Goal: Task Accomplishment & Management: Complete application form

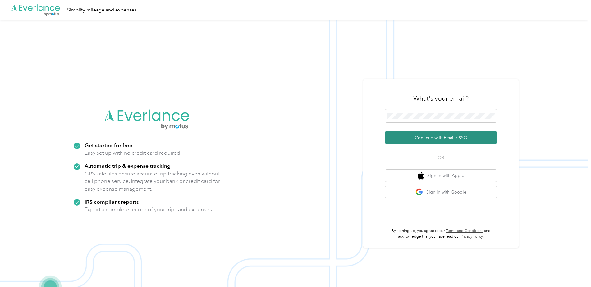
click at [426, 138] on button "Continue with Email / SSO" at bounding box center [441, 137] width 112 height 13
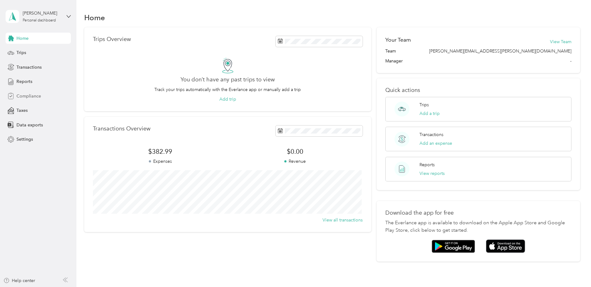
click at [20, 95] on span "Compliance" at bounding box center [28, 96] width 25 height 7
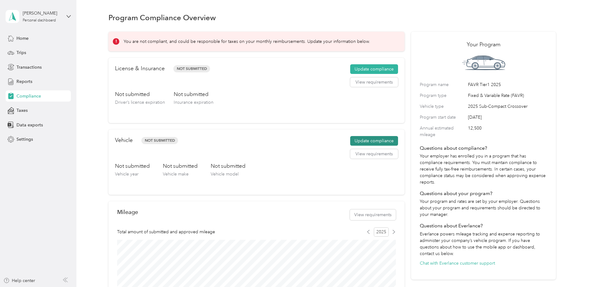
click at [368, 141] on button "Update compliance" at bounding box center [374, 141] width 48 height 10
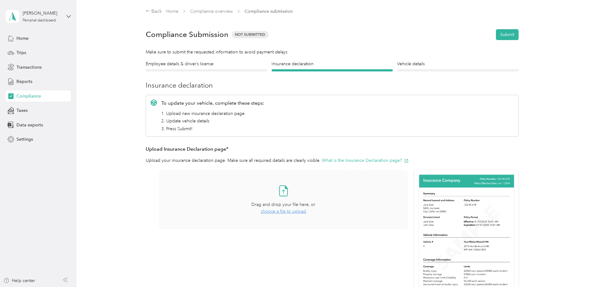
click at [274, 212] on span "choose a file to upload" at bounding box center [283, 211] width 45 height 5
click at [361, 160] on button "What is the Insurance Declaration page?" at bounding box center [365, 160] width 87 height 7
click at [402, 247] on icon at bounding box center [402, 246] width 3 height 3
click at [386, 249] on button "Yes" at bounding box center [386, 251] width 12 height 10
click at [199, 64] on h4 "Employee details & driver’s license" at bounding box center [206, 64] width 121 height 7
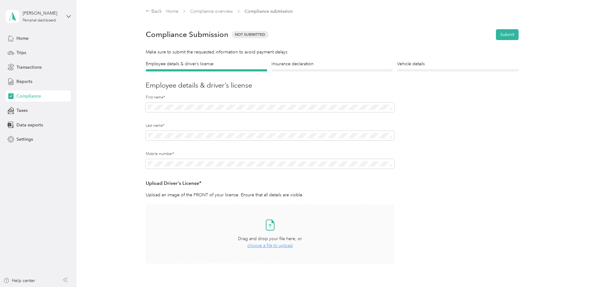
click at [266, 245] on span "choose a file to upload" at bounding box center [269, 245] width 45 height 5
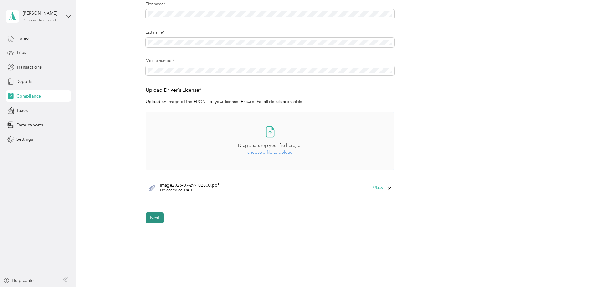
click at [156, 218] on button "Next" at bounding box center [155, 217] width 18 height 11
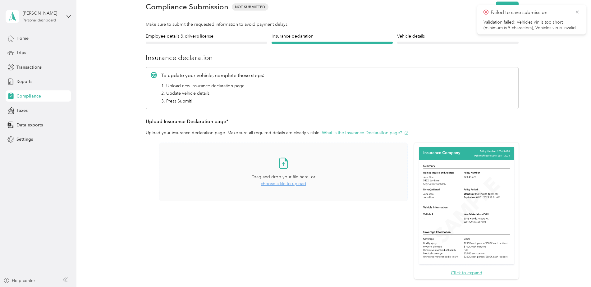
scroll to position [8, 0]
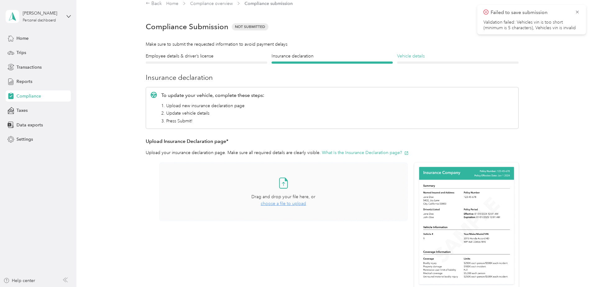
click at [412, 57] on h4 "Vehicle details" at bounding box center [457, 56] width 121 height 7
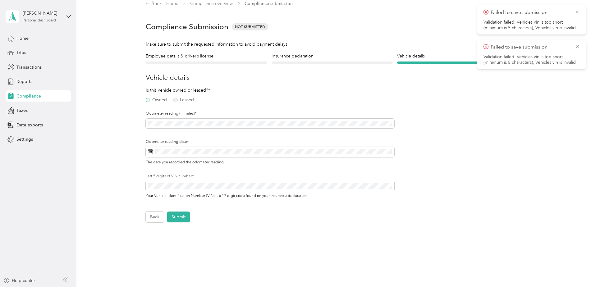
click at [148, 100] on label "Owned" at bounding box center [156, 100] width 21 height 4
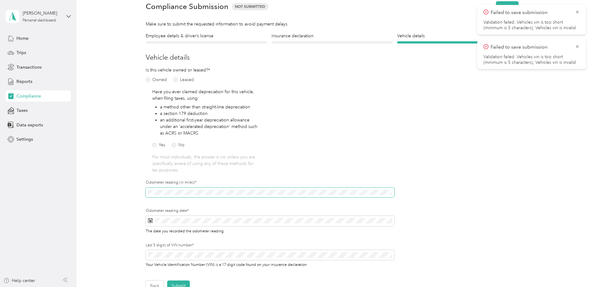
scroll to position [39, 0]
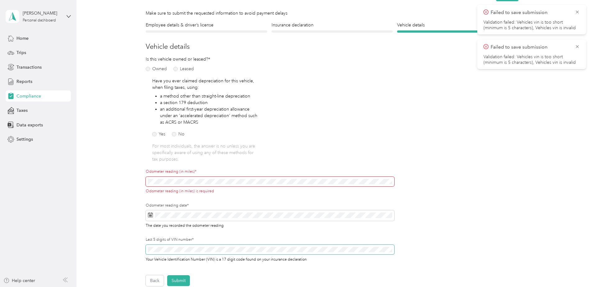
click at [192, 243] on div "Last 5 digits of VIN number* Your Vehicle Identification Number (VIN) is a 17 d…" at bounding box center [270, 249] width 248 height 25
click at [188, 176] on div "Odometer reading (in miles)* Odometer reading (in miles) is required" at bounding box center [270, 181] width 248 height 25
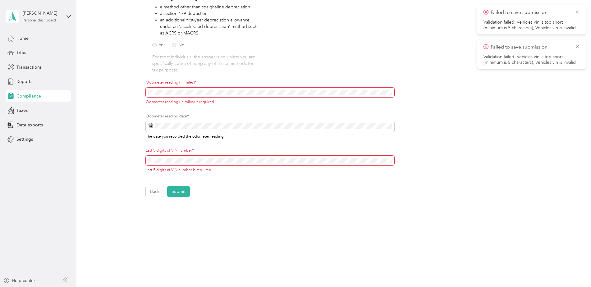
scroll to position [123, 0]
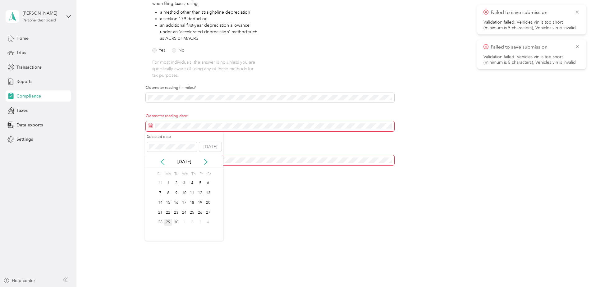
click at [167, 222] on div "29" at bounding box center [168, 223] width 8 height 8
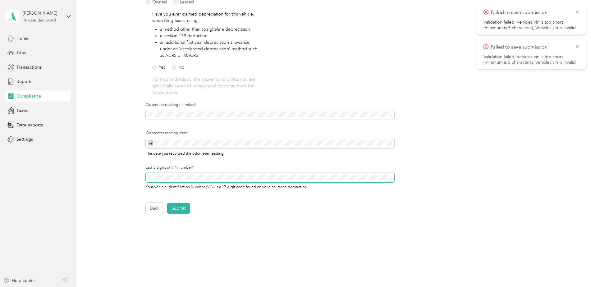
scroll to position [92, 0]
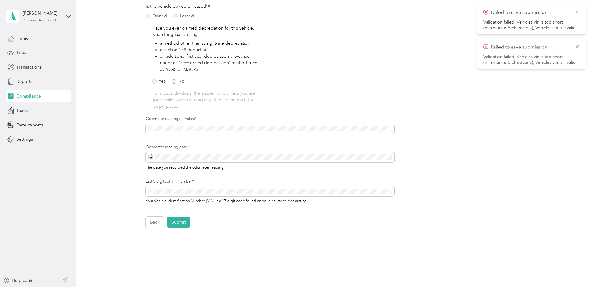
click at [173, 81] on label "No" at bounding box center [178, 81] width 13 height 4
click at [181, 223] on button "Submit" at bounding box center [178, 222] width 23 height 11
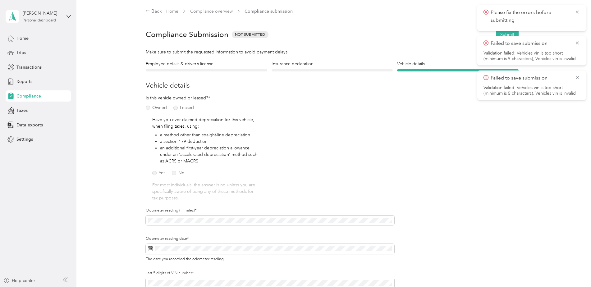
scroll to position [93, 0]
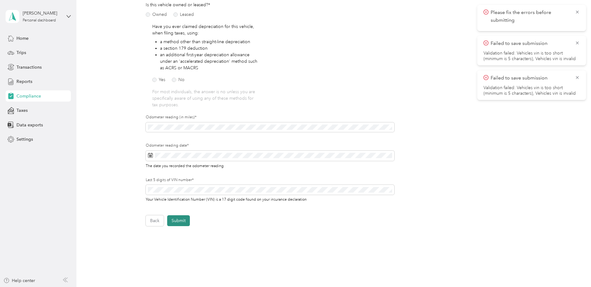
click at [172, 220] on button "Submit" at bounding box center [178, 220] width 23 height 11
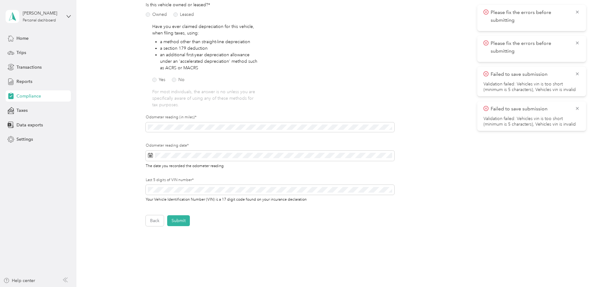
scroll to position [0, 0]
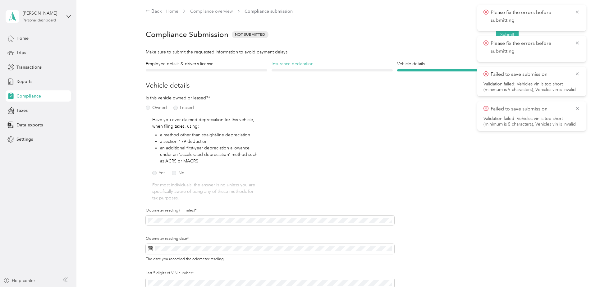
click at [289, 65] on h4 "Insurance declaration" at bounding box center [331, 64] width 121 height 7
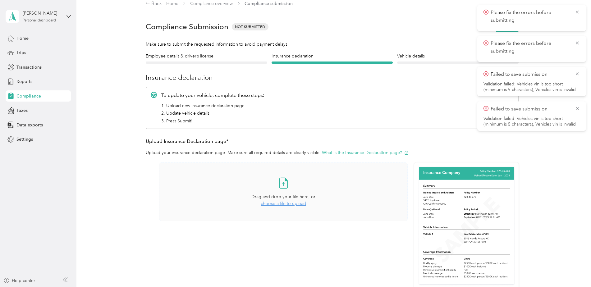
click at [275, 204] on span "choose a file to upload" at bounding box center [283, 203] width 45 height 5
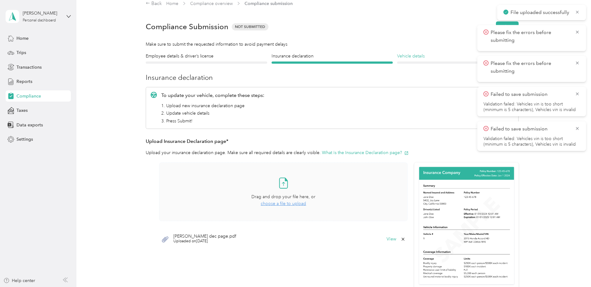
click at [421, 58] on h4 "Vehicle details" at bounding box center [457, 56] width 121 height 7
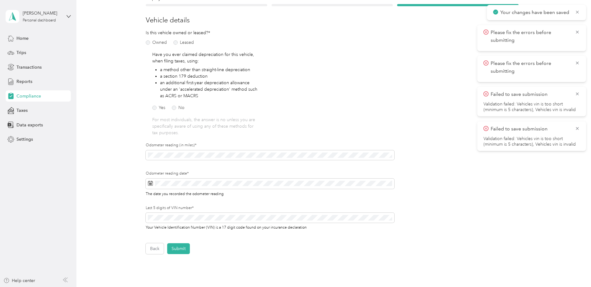
scroll to position [70, 0]
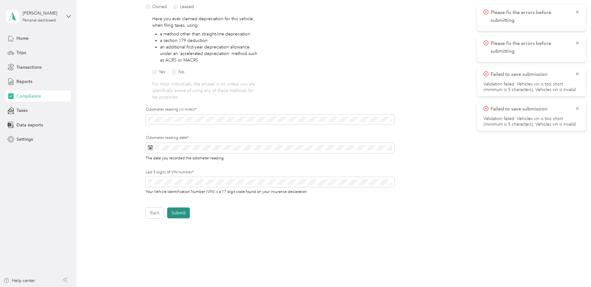
click at [172, 212] on button "Submit" at bounding box center [178, 212] width 23 height 11
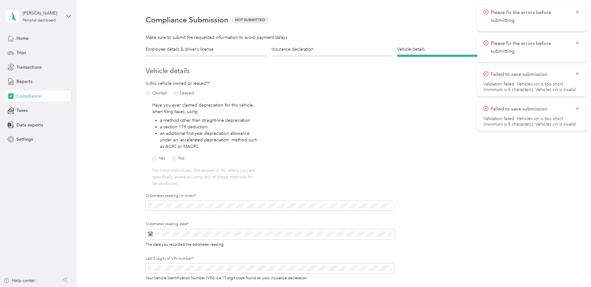
scroll to position [8, 0]
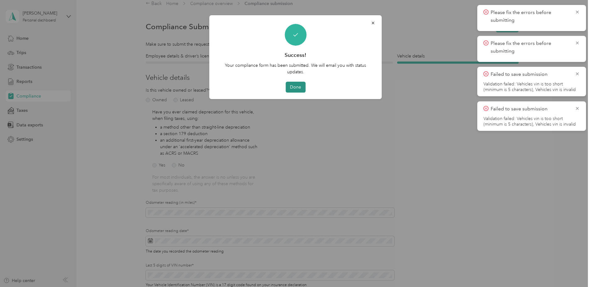
click at [298, 88] on button "Done" at bounding box center [295, 87] width 20 height 11
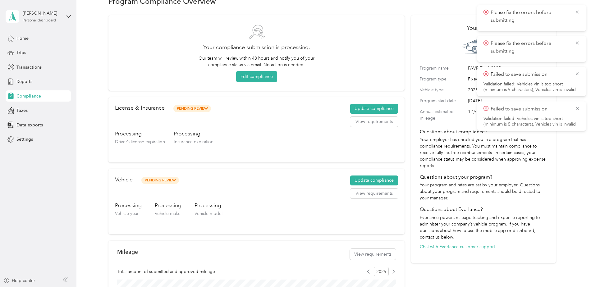
scroll to position [8, 0]
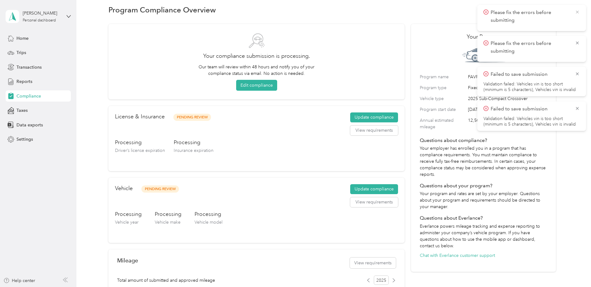
click at [575, 12] on icon at bounding box center [576, 12] width 5 height 6
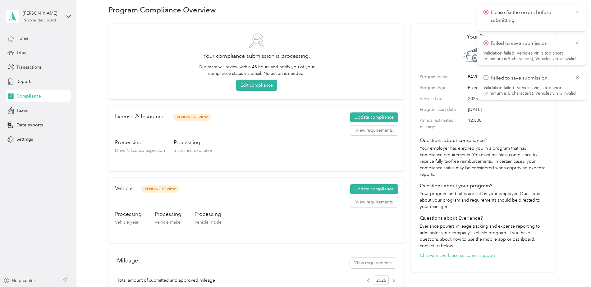
click at [577, 14] on icon at bounding box center [576, 12] width 5 height 6
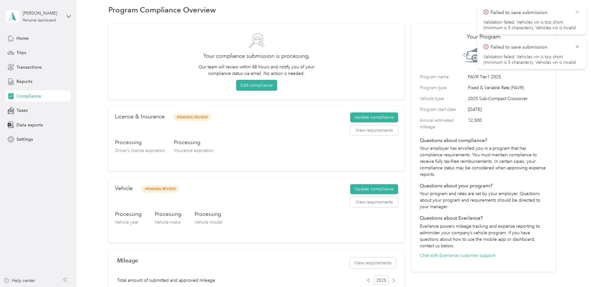
click at [577, 12] on icon at bounding box center [576, 12] width 3 height 3
click at [578, 12] on icon at bounding box center [576, 12] width 5 height 6
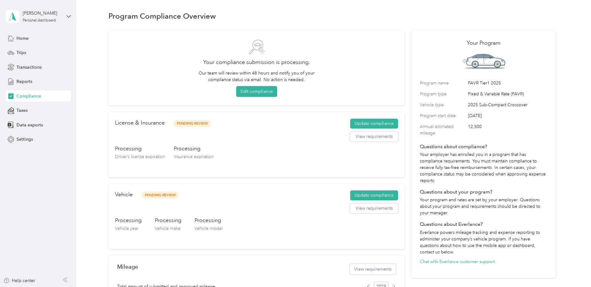
scroll to position [0, 0]
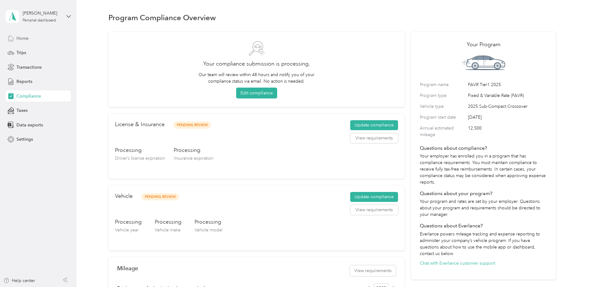
click at [16, 34] on div "Home" at bounding box center [38, 38] width 65 height 11
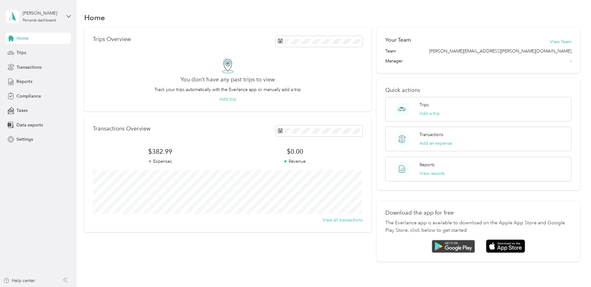
click at [451, 246] on img at bounding box center [452, 246] width 43 height 13
